Goal: Information Seeking & Learning: Find specific fact

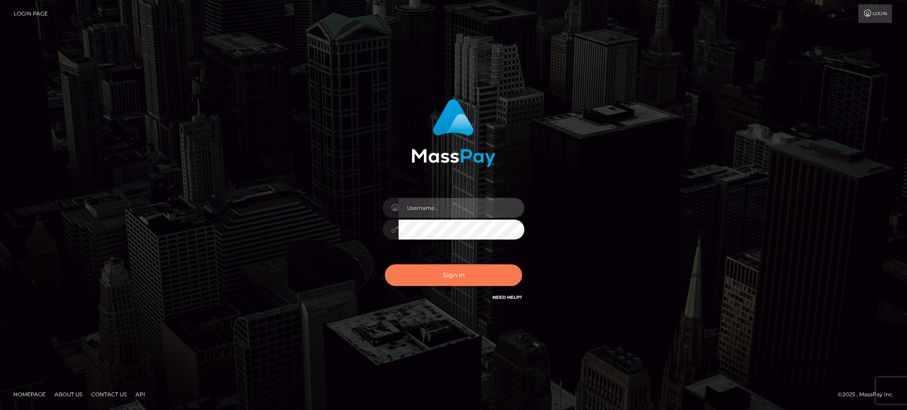
type input "Gaizelle"
click at [462, 270] on button "Sign in" at bounding box center [453, 275] width 137 height 22
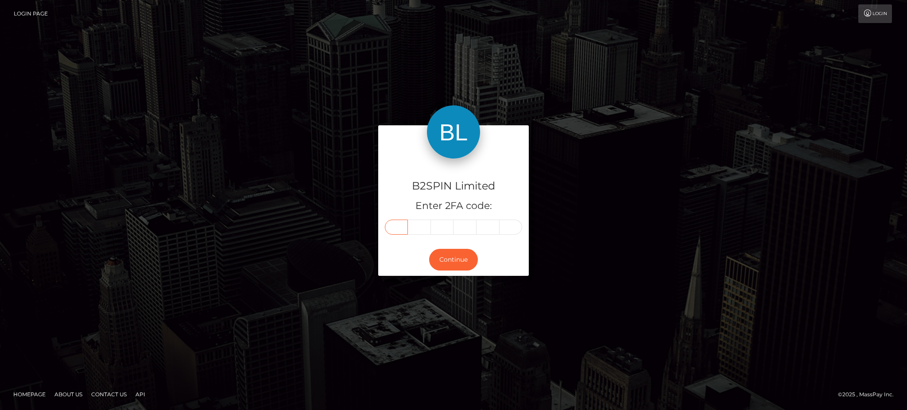
click at [404, 232] on input "text" at bounding box center [396, 227] width 23 height 15
type input "8"
type input "1"
type input "6"
type input "2"
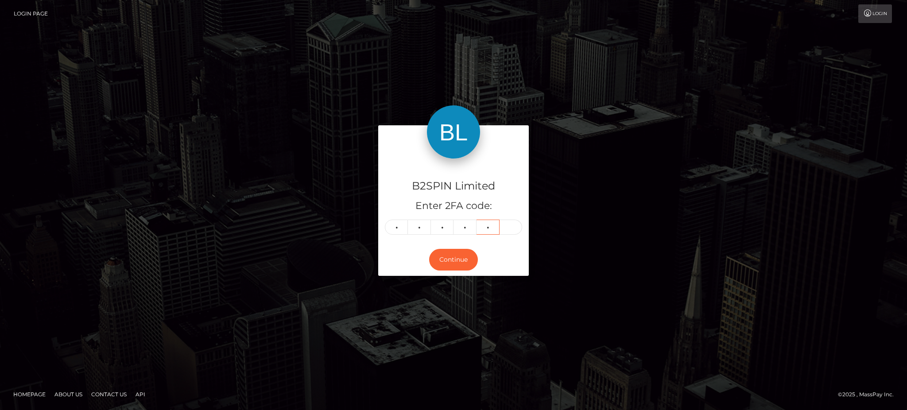
type input "2"
type input "3"
click at [454, 266] on button "Continue" at bounding box center [453, 260] width 49 height 22
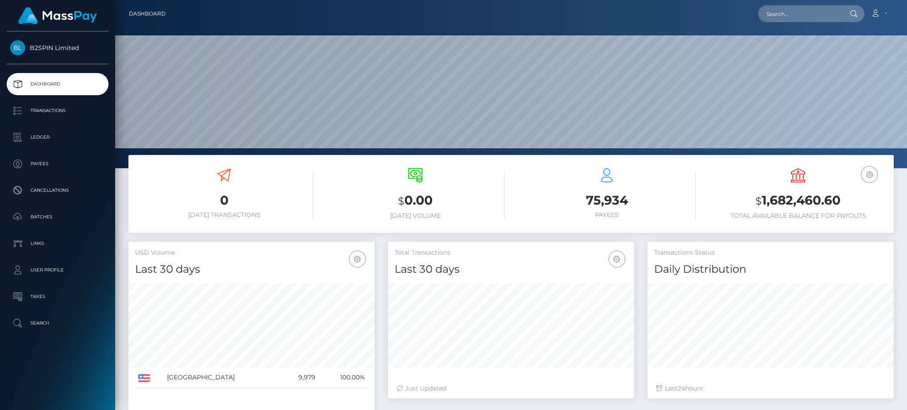
scroll to position [157, 246]
click at [822, 23] on nav "Dashboard Loading... Loading... Account Edit Profile" at bounding box center [511, 13] width 792 height 27
click at [822, 17] on input "text" at bounding box center [799, 13] width 83 height 17
paste input "3201651"
click at [785, 19] on input "3201651." at bounding box center [799, 13] width 83 height 17
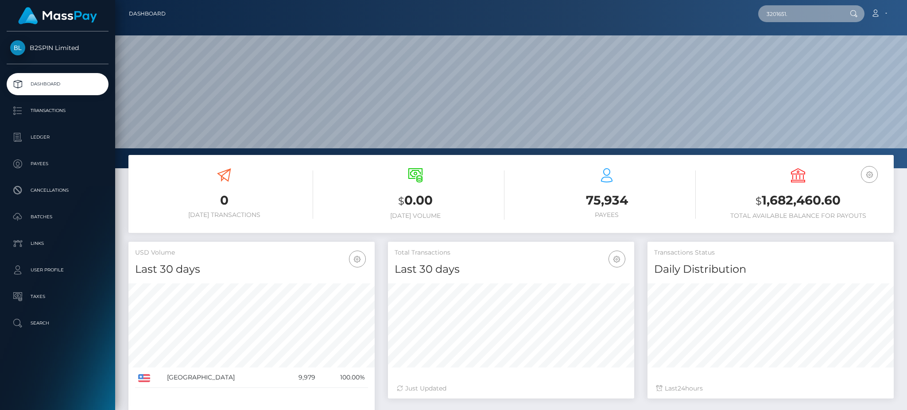
click at [807, 17] on input "3201651." at bounding box center [799, 13] width 83 height 17
drag, startPoint x: 812, startPoint y: 17, endPoint x: 700, endPoint y: 10, distance: 112.3
click at [700, 10] on div "3201651. Loading... Loading... Account Edit Profile Logout" at bounding box center [533, 13] width 721 height 19
paste input "1787284875"
type input "1787284875"
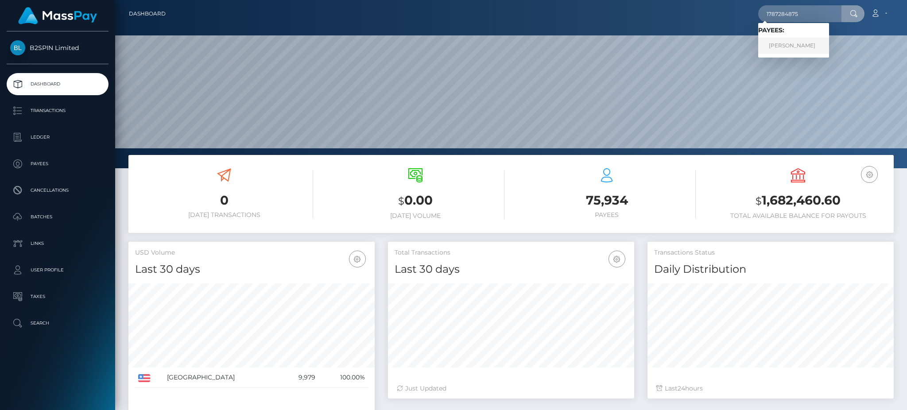
click at [829, 47] on link "PATRICIA RAMIREZ RODRIGUEZ" at bounding box center [793, 46] width 71 height 16
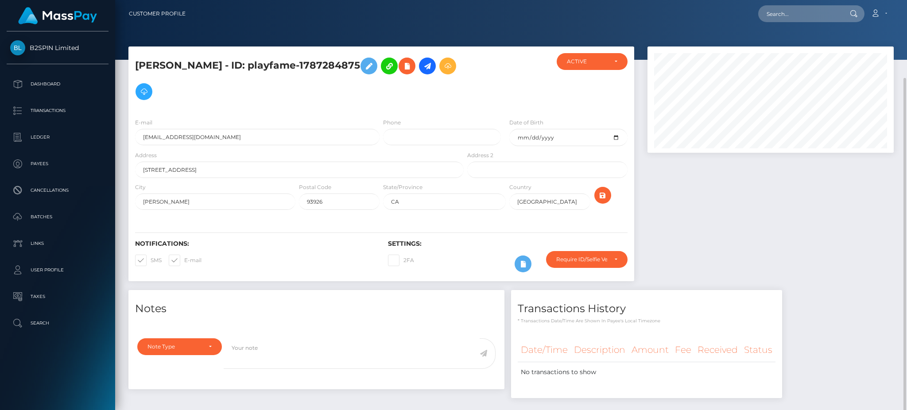
scroll to position [106, 246]
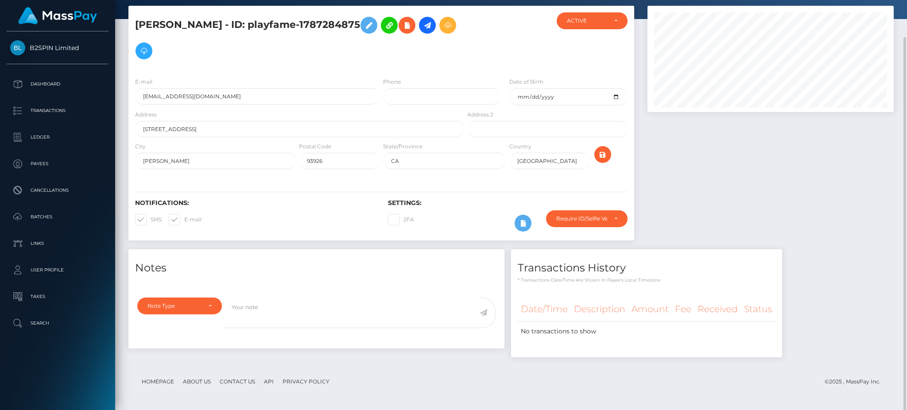
click at [742, 199] on div at bounding box center [771, 128] width 260 height 244
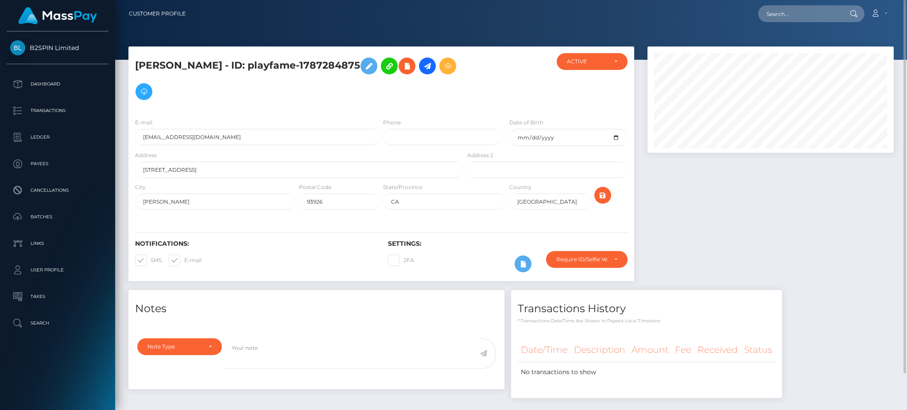
click at [723, 167] on div at bounding box center [771, 169] width 260 height 244
click at [812, 21] on input "text" at bounding box center [799, 13] width 83 height 17
paste input "3201651"
click at [770, 15] on input "3201651" at bounding box center [799, 13] width 83 height 17
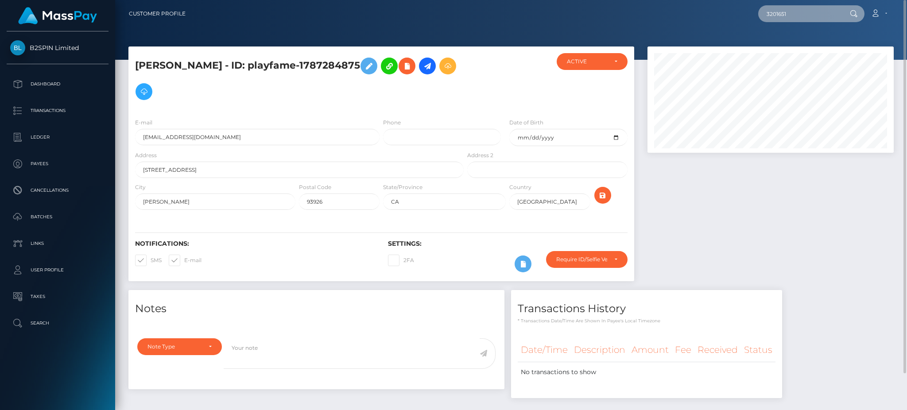
paste input "0532"
type input "3200532"
click at [802, 43] on link "BROC ANTHONY SLEEK" at bounding box center [793, 46] width 71 height 16
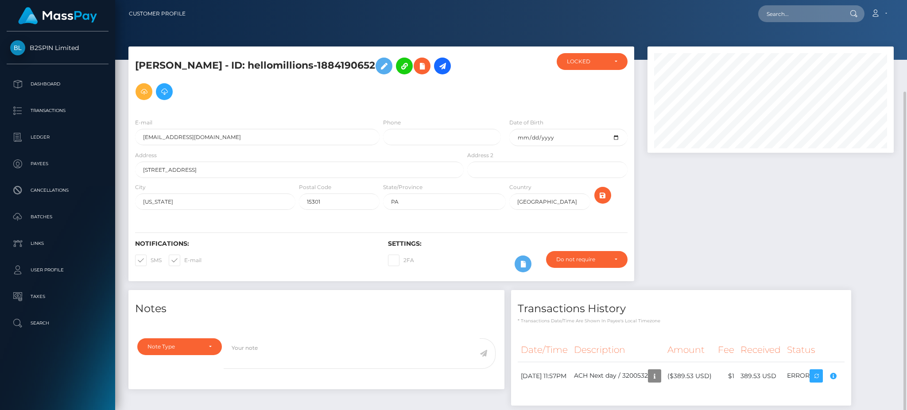
scroll to position [106, 246]
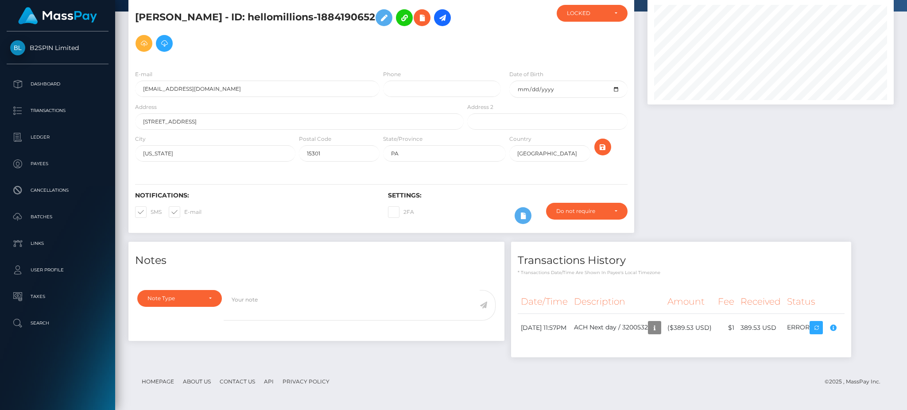
click at [745, 185] on div at bounding box center [771, 120] width 260 height 244
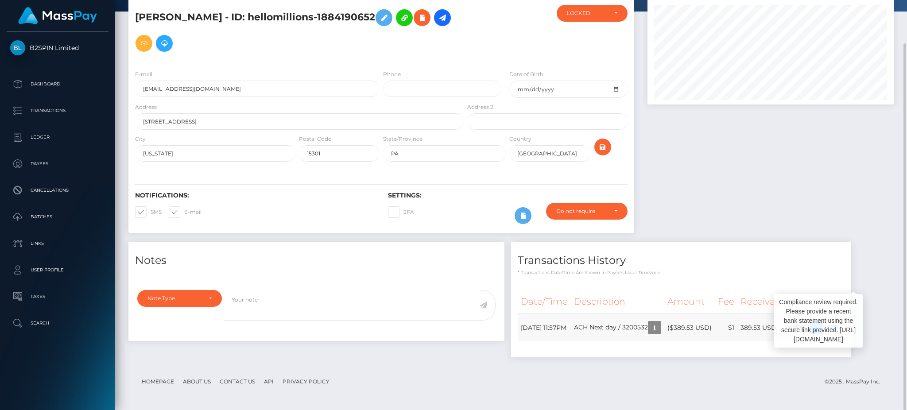
click at [858, 329] on div "Compliance review required. Please provide a recent bank statement using the se…" at bounding box center [818, 321] width 89 height 54
click at [733, 177] on div at bounding box center [771, 120] width 260 height 244
click at [747, 156] on div at bounding box center [771, 120] width 260 height 244
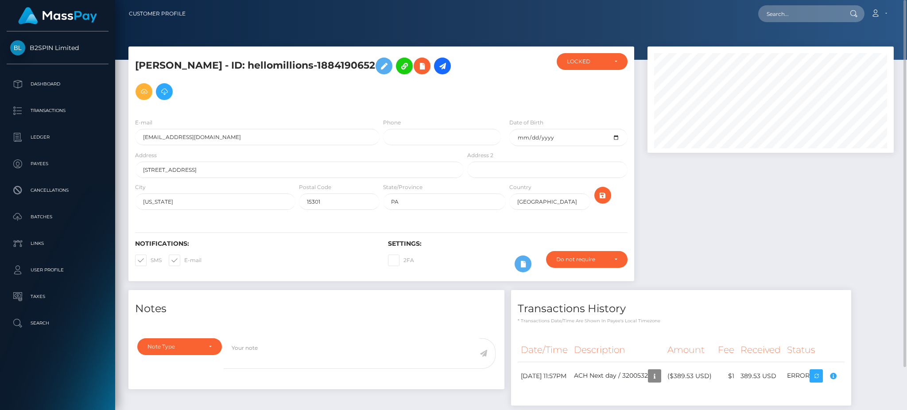
scroll to position [0, 0]
click at [806, 21] on input "text" at bounding box center [799, 13] width 83 height 17
paste input "3201651"
type input "3201651"
click at [791, 225] on div at bounding box center [771, 169] width 260 height 244
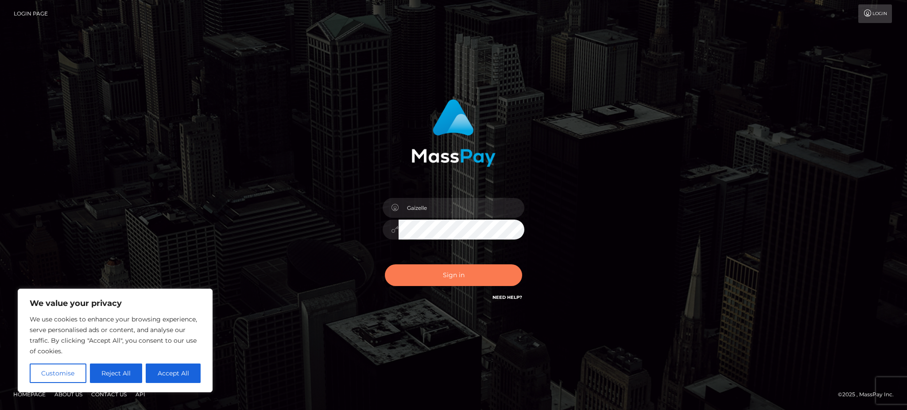
click at [476, 282] on button "Sign in" at bounding box center [453, 275] width 137 height 22
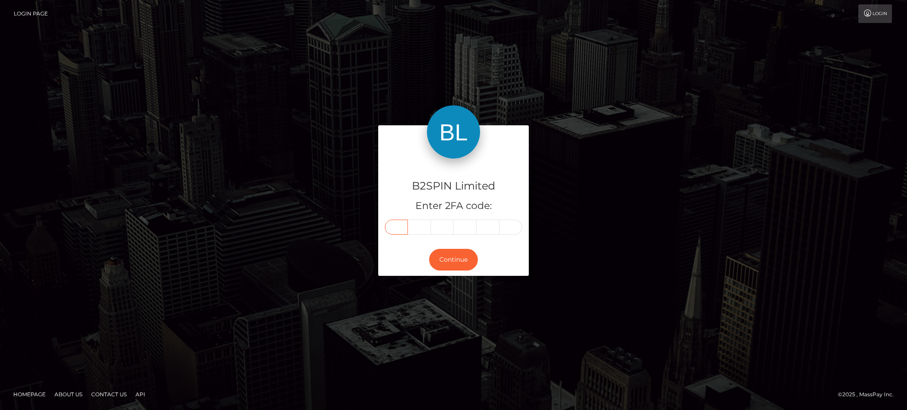
click at [400, 224] on input "text" at bounding box center [396, 227] width 23 height 15
type input "4"
type input "9"
type input "3"
type input "0"
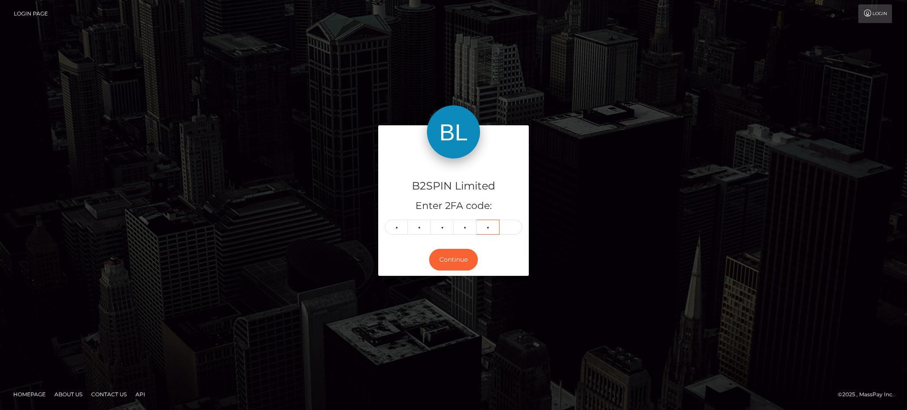
type input "1"
type input "6"
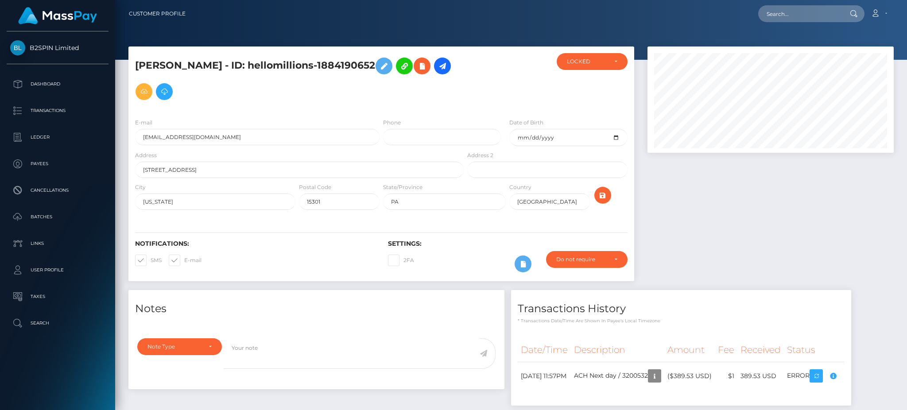
scroll to position [106, 246]
click at [826, 205] on div at bounding box center [771, 169] width 260 height 244
drag, startPoint x: 283, startPoint y: 69, endPoint x: 405, endPoint y: 68, distance: 122.2
click at [405, 68] on h5 "BROC ANTHONY SLEEK - ID: hellomillions-1884190652" at bounding box center [297, 78] width 324 height 51
copy h5 "hellomillions-1884190652"
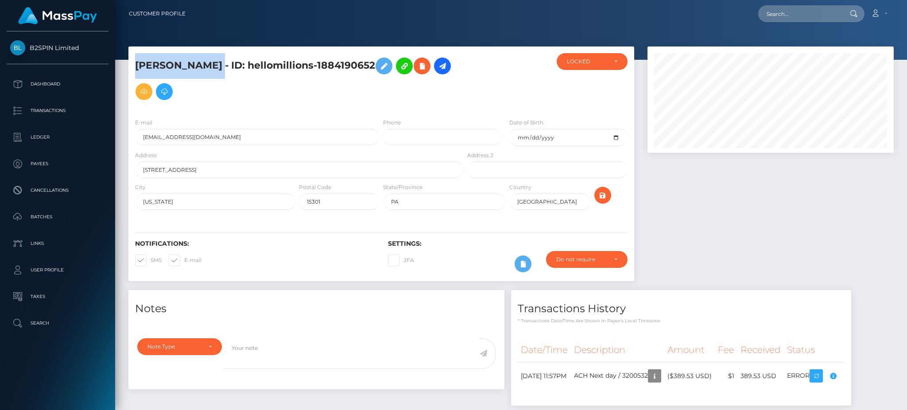
drag, startPoint x: 253, startPoint y: 68, endPoint x: 134, endPoint y: 64, distance: 119.2
click at [134, 64] on div "BROC ANTHONY SLEEK - ID: hellomillions-1884190652" at bounding box center [296, 82] width 337 height 58
copy h5 "BROC ANTHONY SLEEK"
